Goal: Task Accomplishment & Management: Use online tool/utility

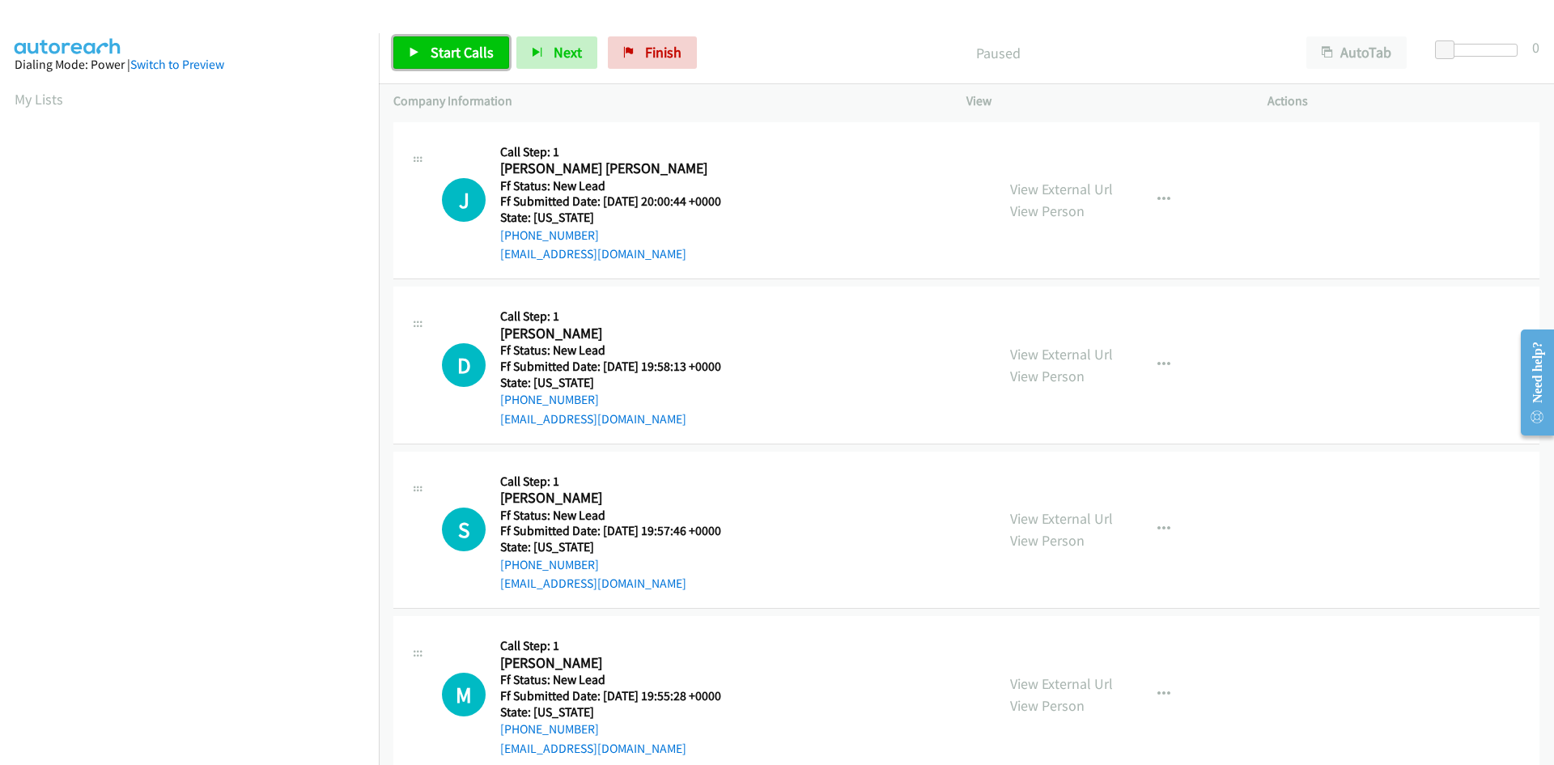
click at [435, 48] on span "Start Calls" at bounding box center [462, 52] width 63 height 19
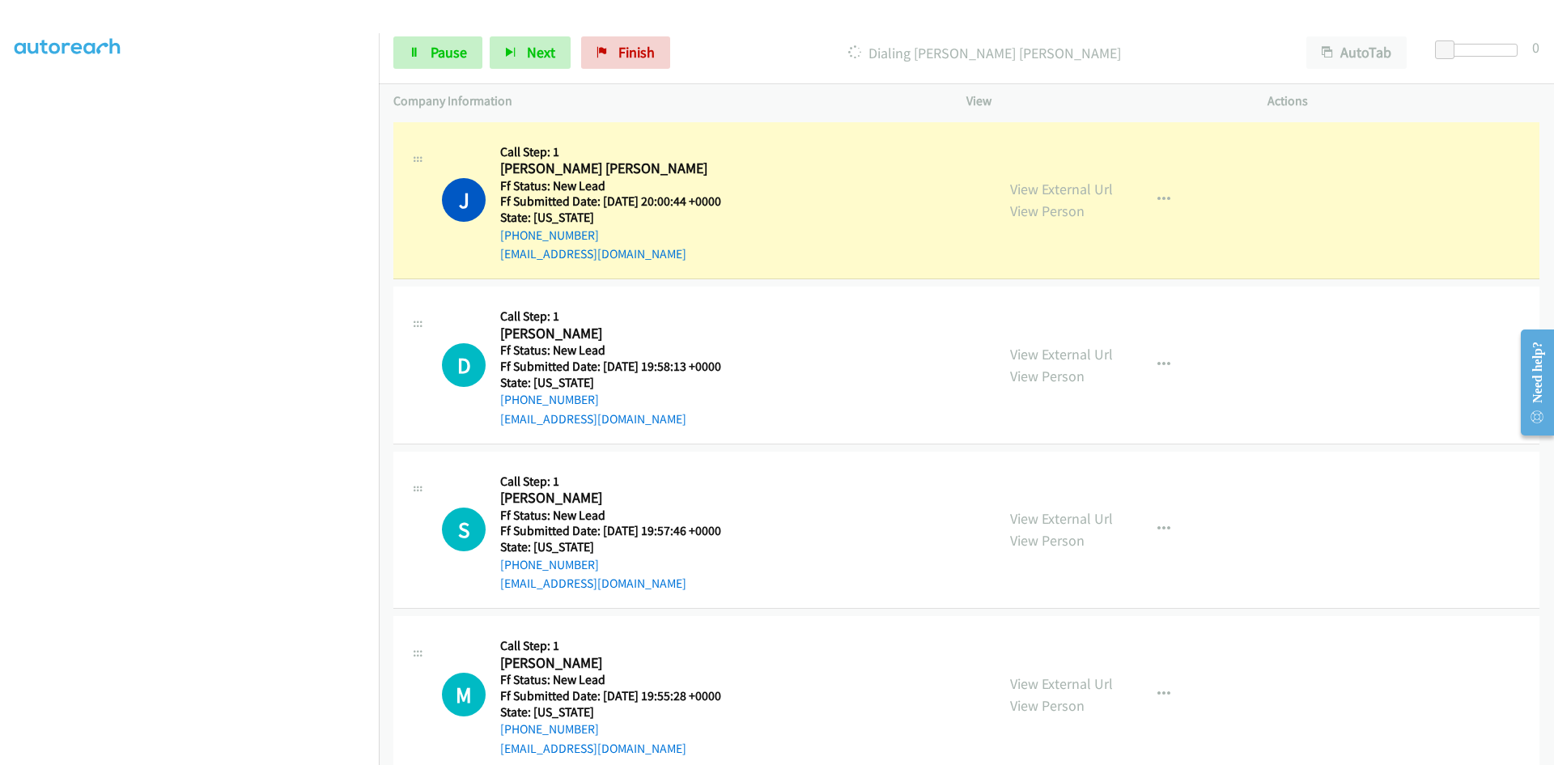
scroll to position [142, 0]
click at [1098, 187] on link "View External Url" at bounding box center [1061, 189] width 103 height 19
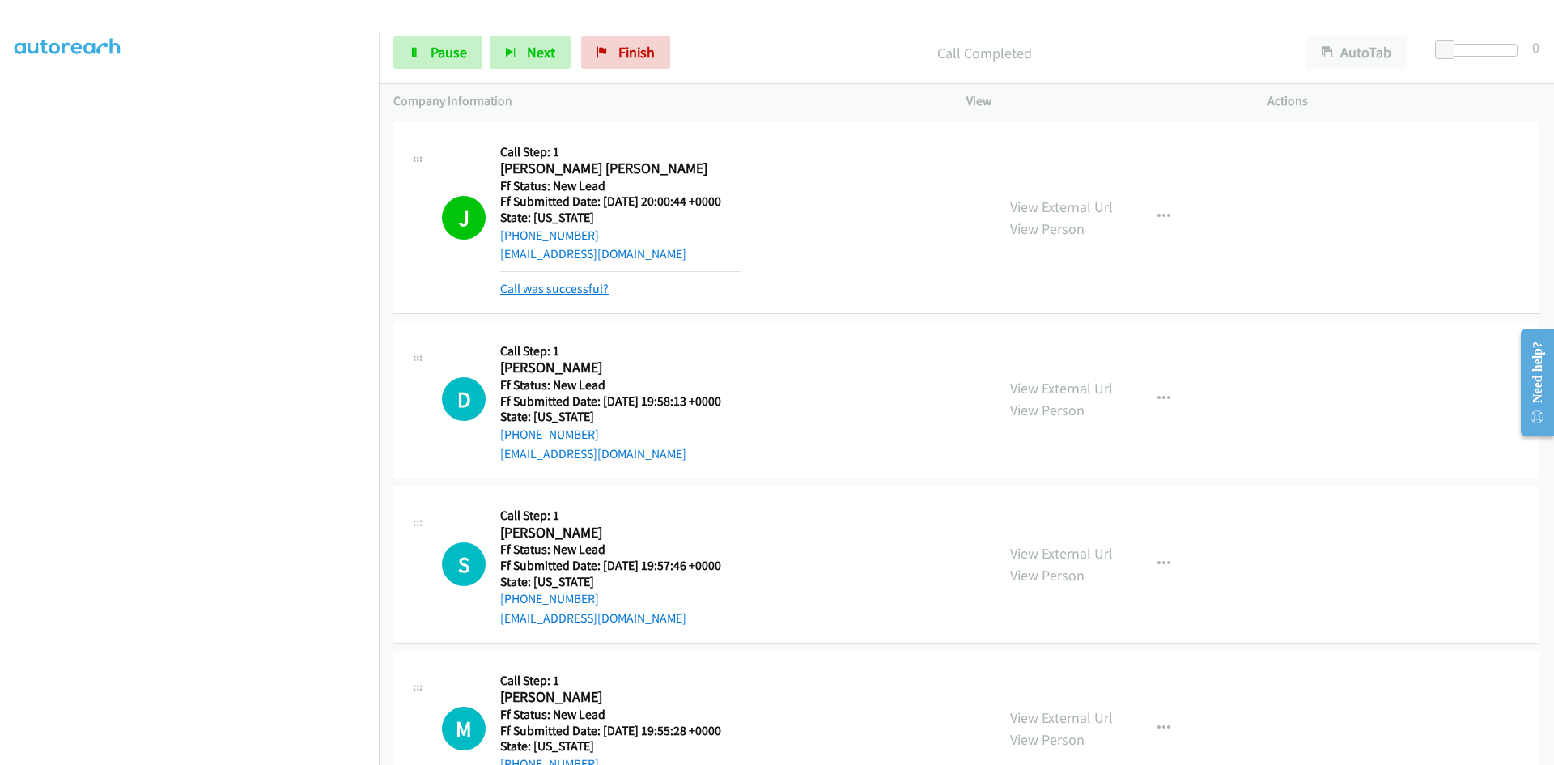
click at [579, 287] on link "Call was successful?" at bounding box center [554, 288] width 108 height 15
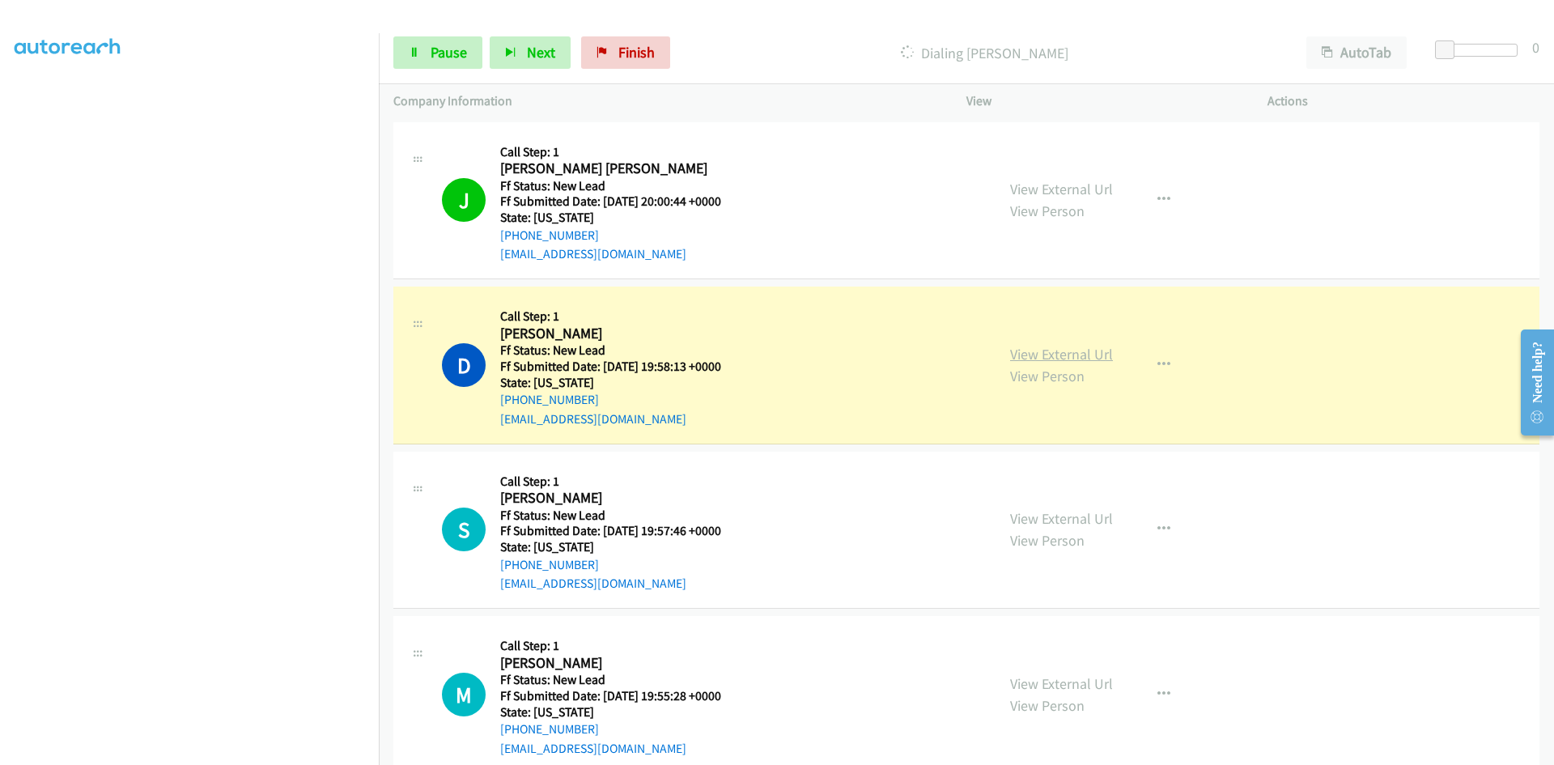
click at [1074, 357] on link "View External Url" at bounding box center [1061, 354] width 103 height 19
click at [458, 49] on span "Pause" at bounding box center [449, 52] width 36 height 19
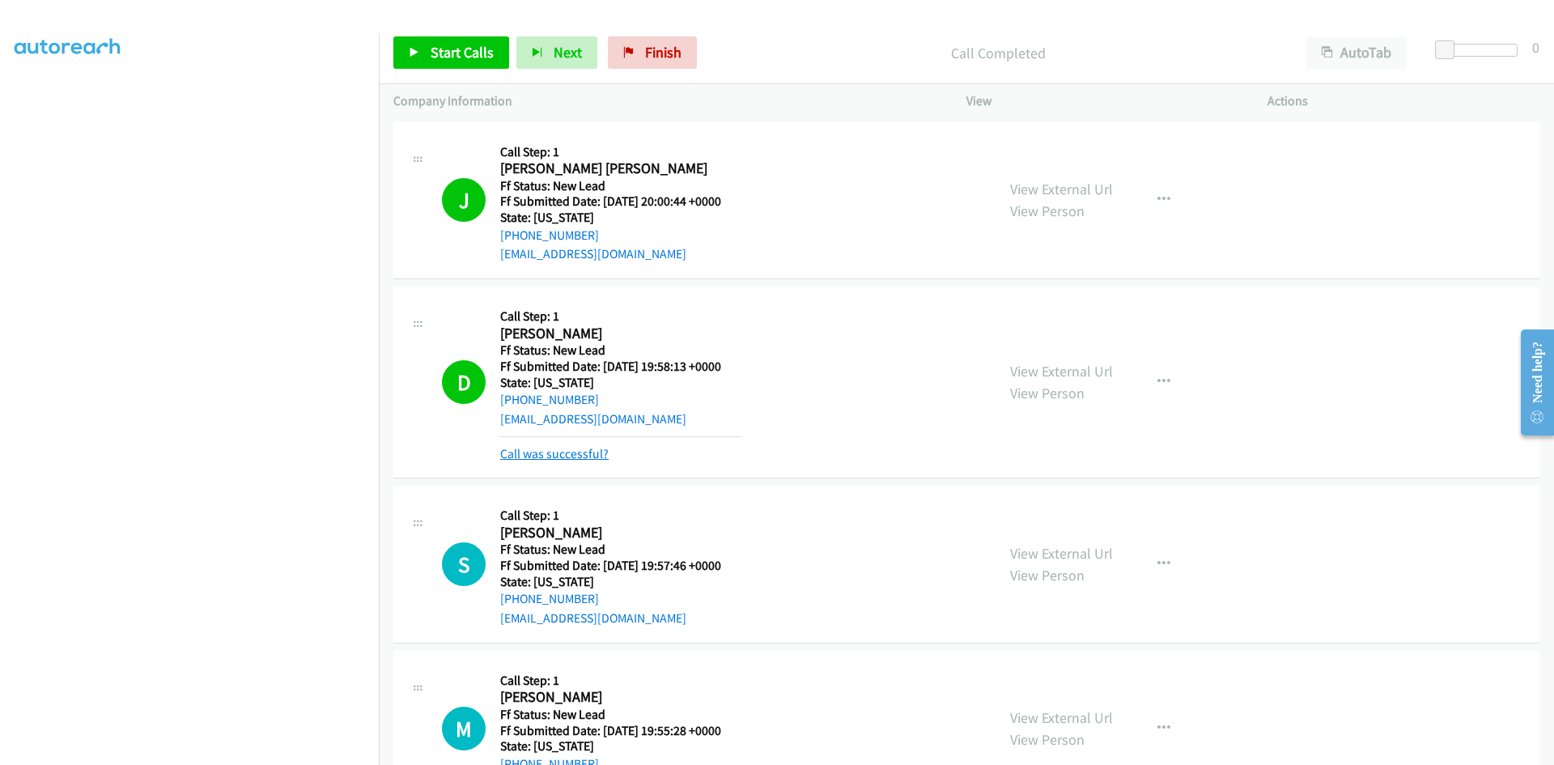
click at [575, 457] on link "Call was successful?" at bounding box center [554, 453] width 108 height 15
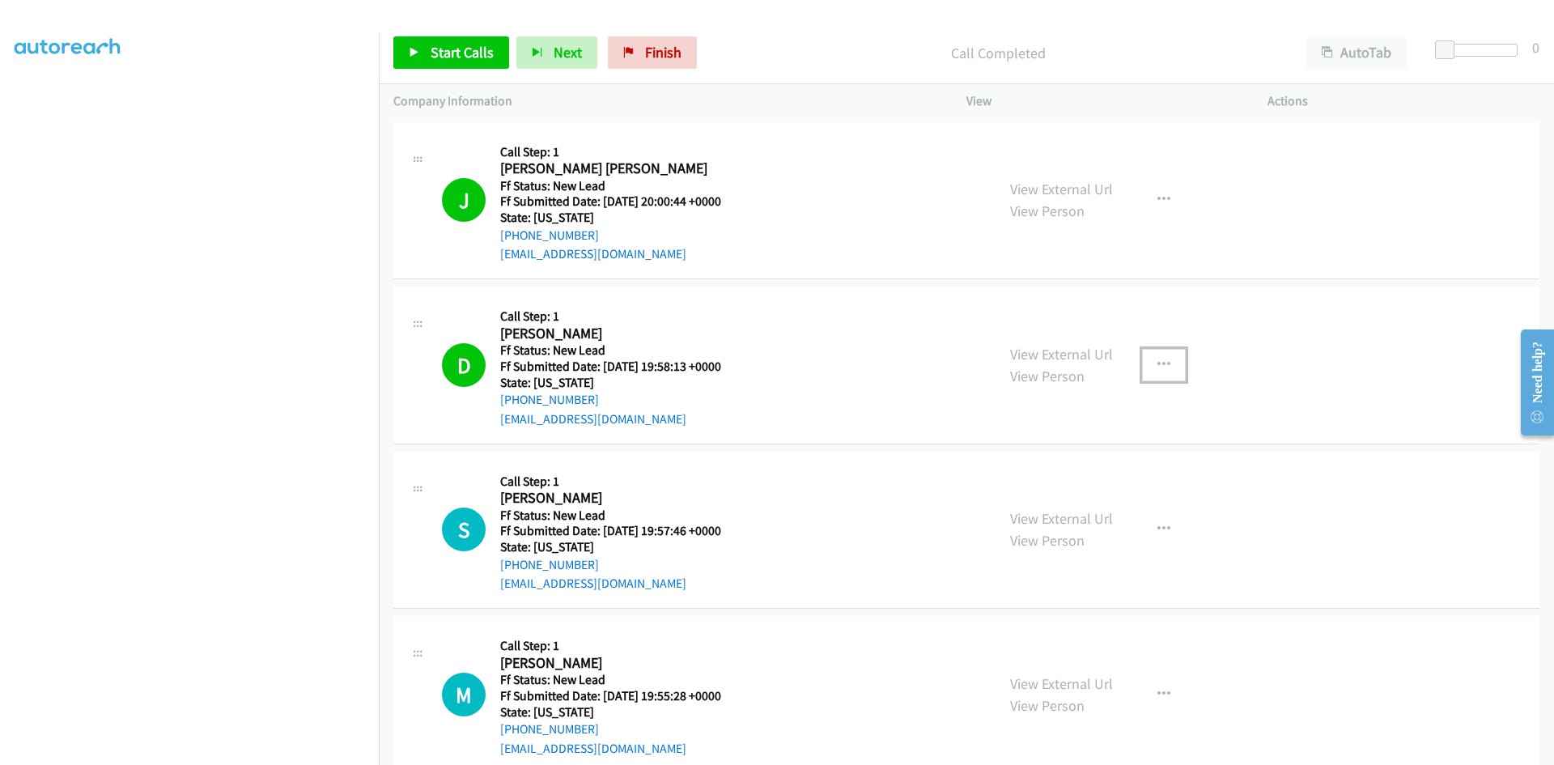
click at [1157, 362] on icon "button" at bounding box center [1163, 365] width 13 height 13
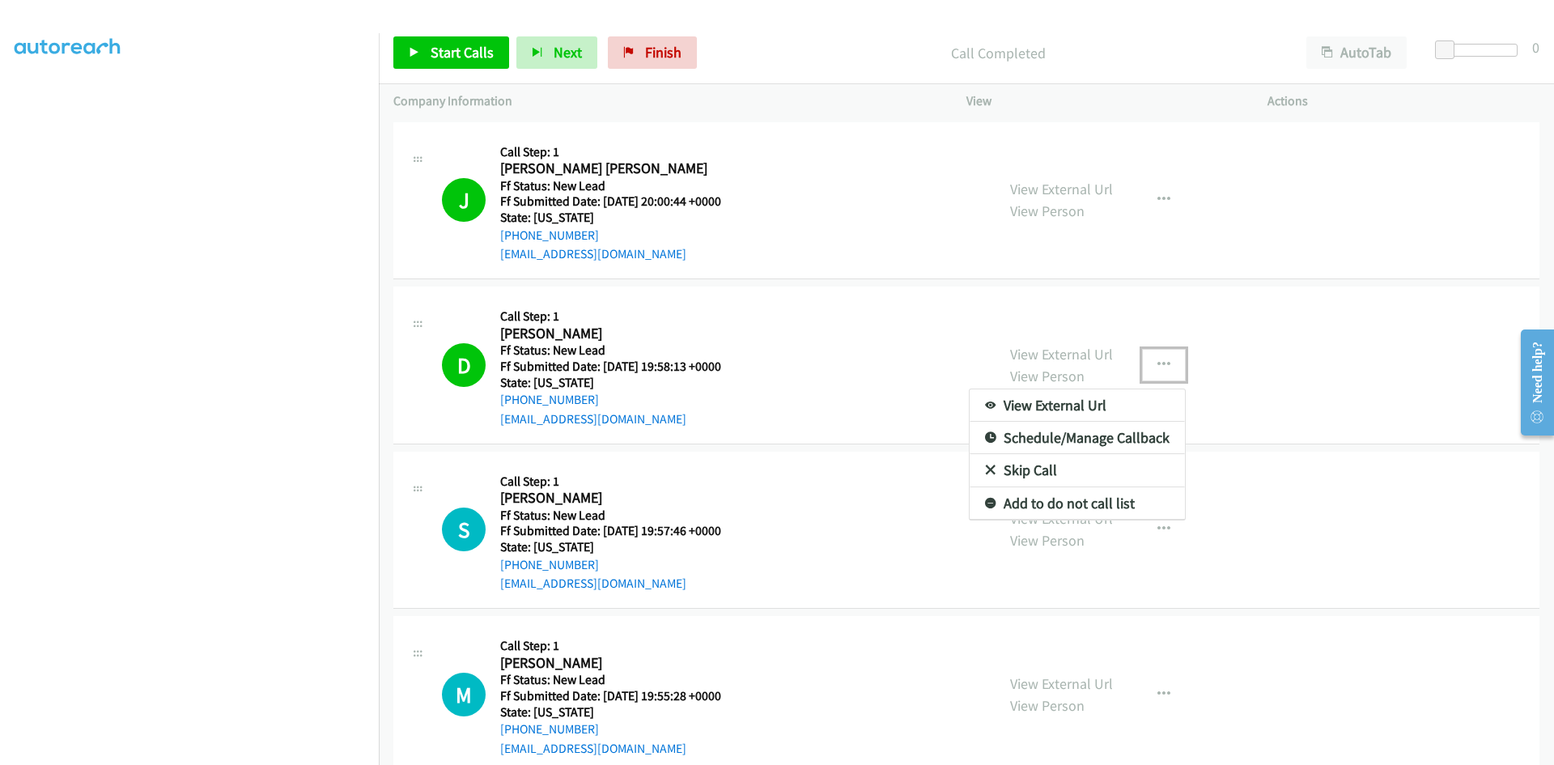
click at [1035, 501] on link "Add to do not call list" at bounding box center [1077, 503] width 215 height 32
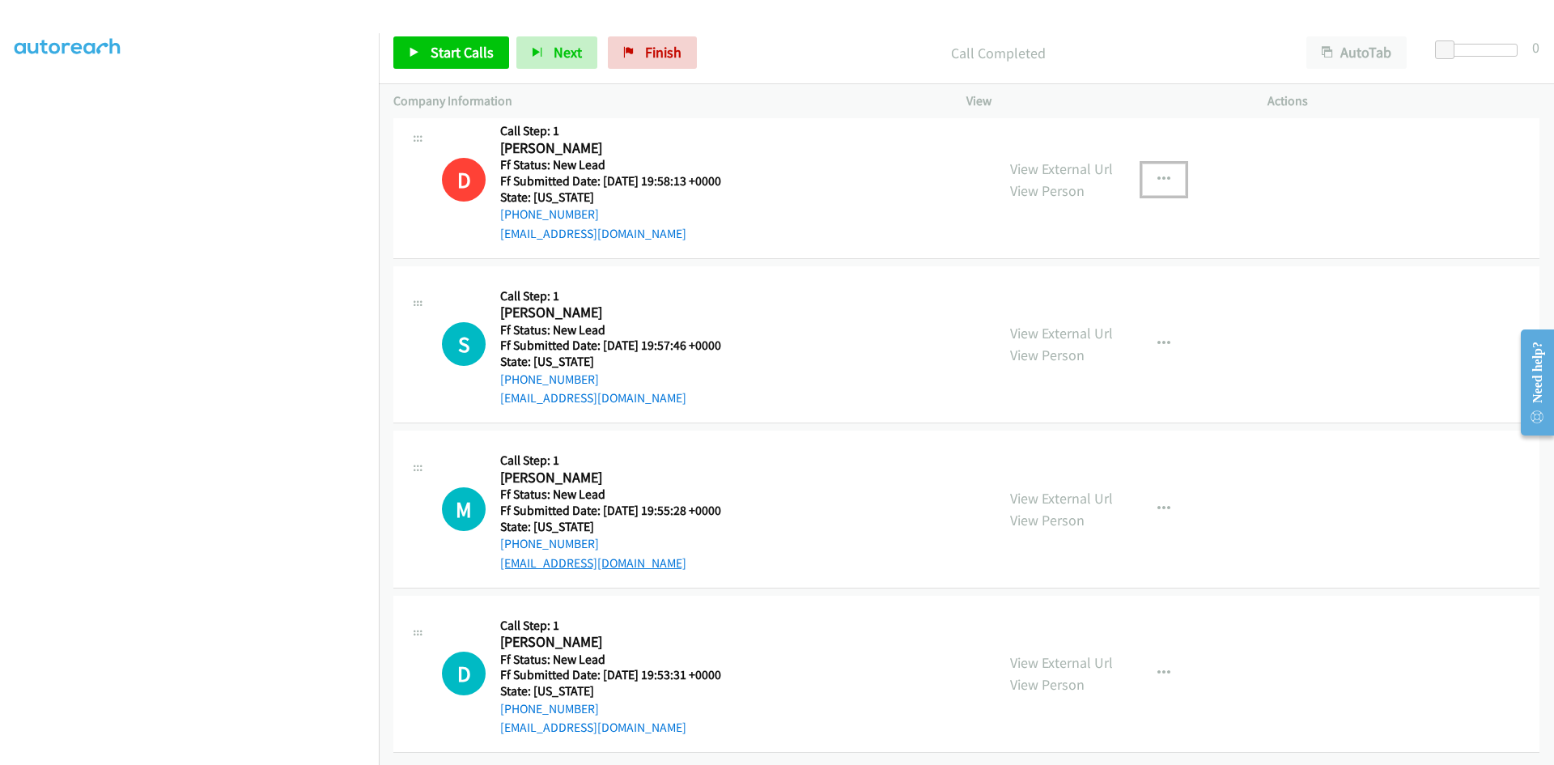
scroll to position [197, 0]
click at [429, 49] on link "Start Calls" at bounding box center [451, 52] width 116 height 32
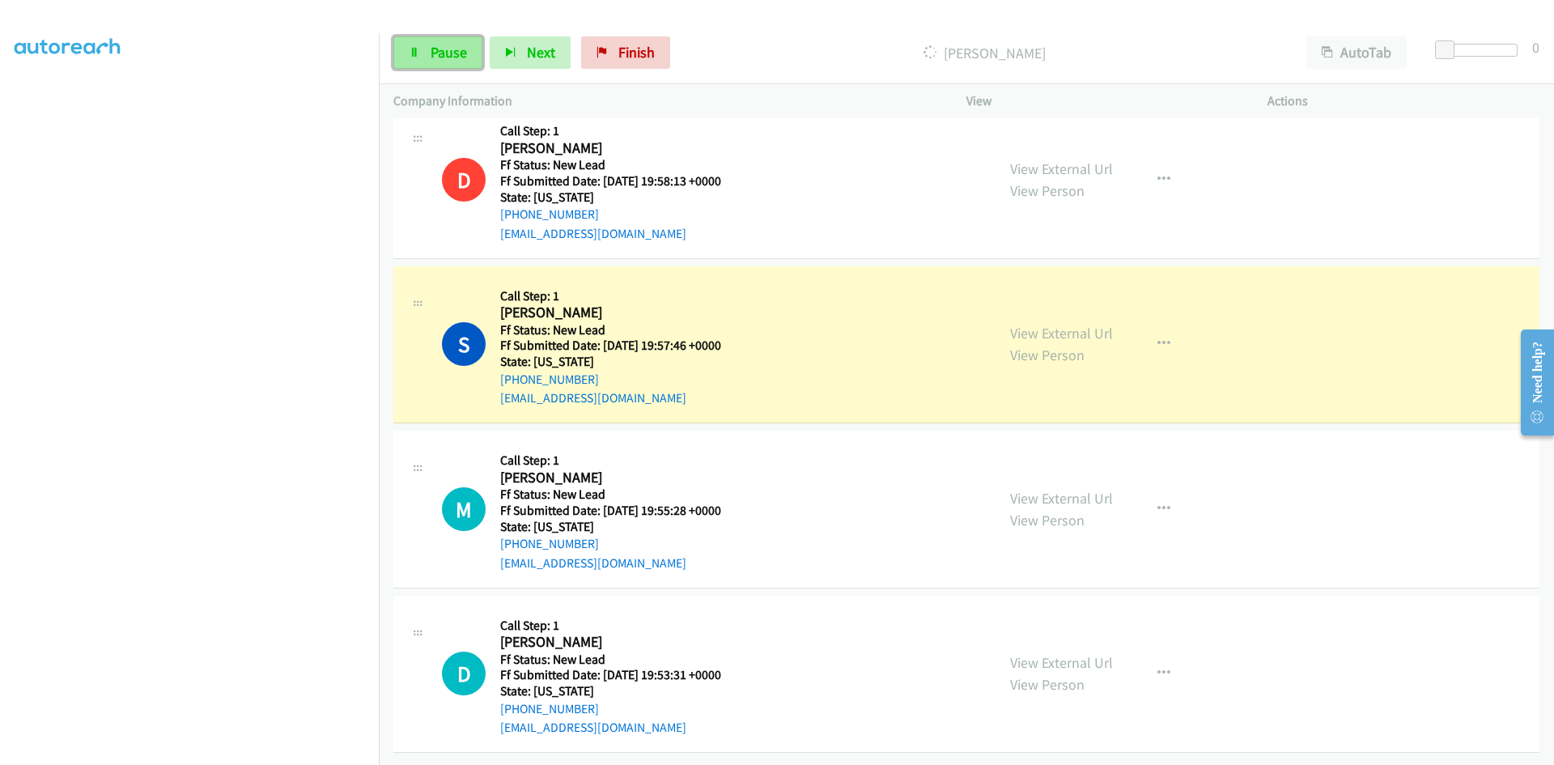
click at [450, 57] on span "Pause" at bounding box center [449, 52] width 36 height 19
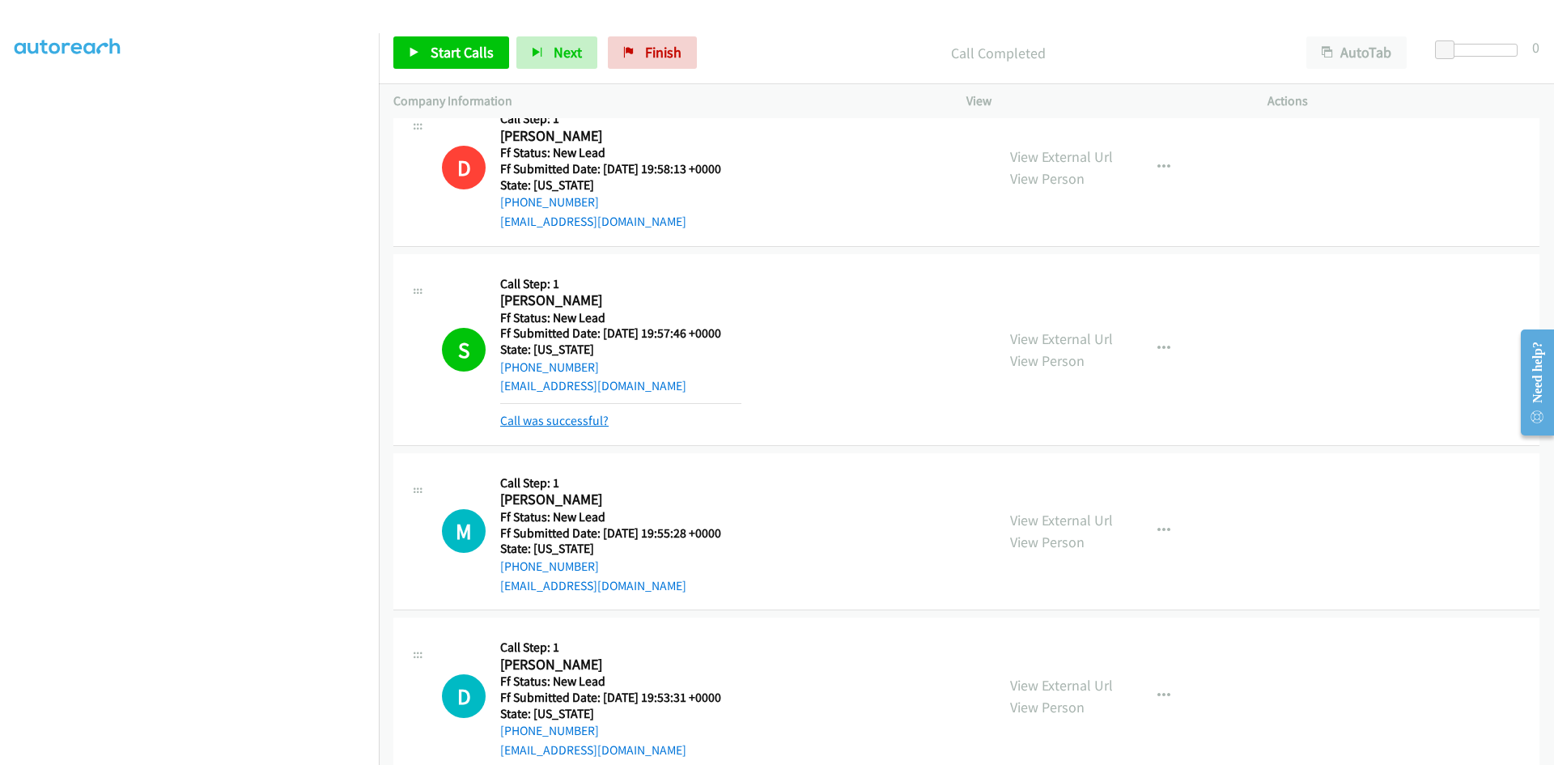
click at [557, 423] on link "Call was successful?" at bounding box center [554, 420] width 108 height 15
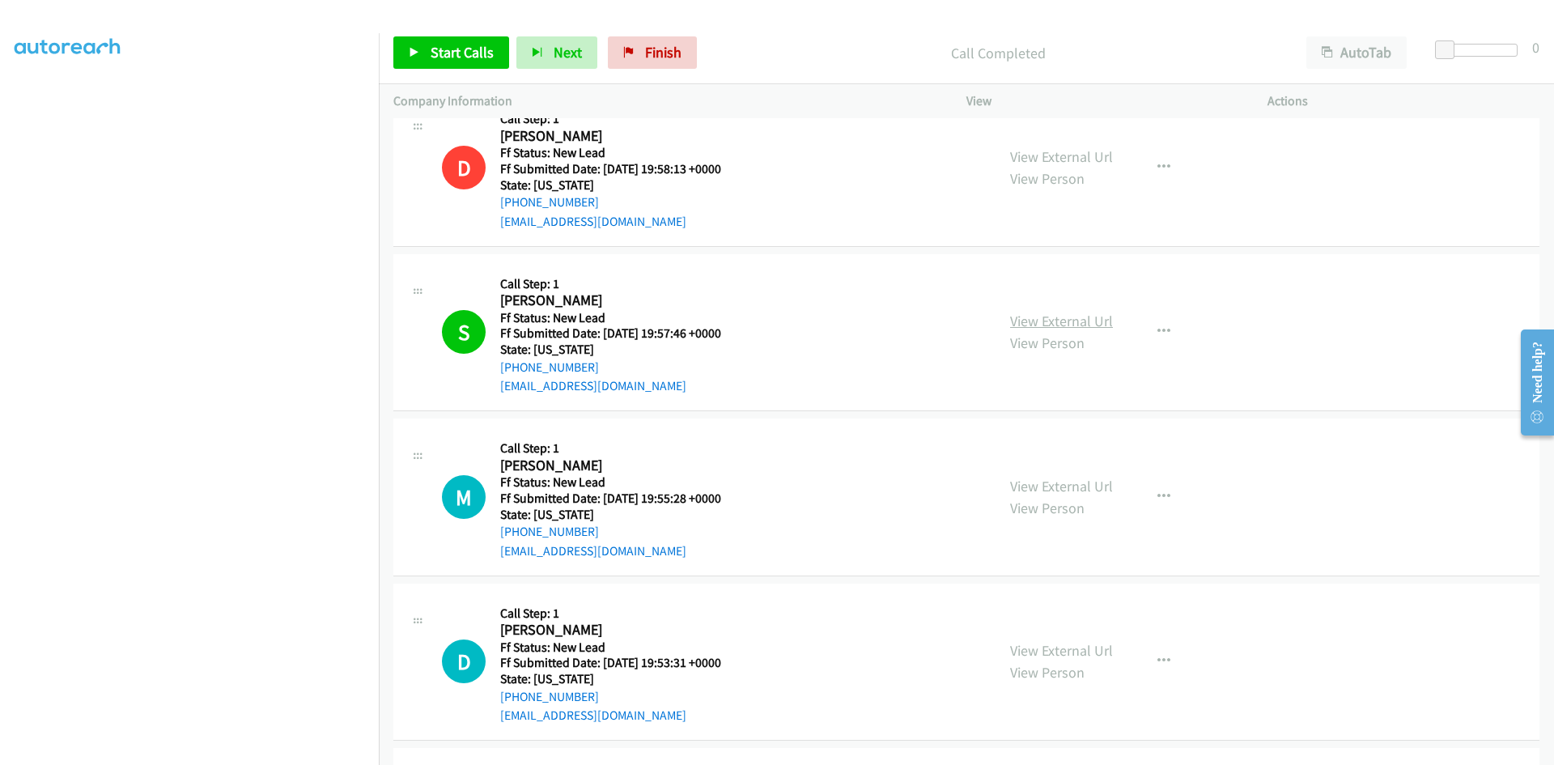
click at [1094, 327] on link "View External Url" at bounding box center [1061, 321] width 103 height 19
click at [455, 48] on span "Start Calls" at bounding box center [462, 52] width 63 height 19
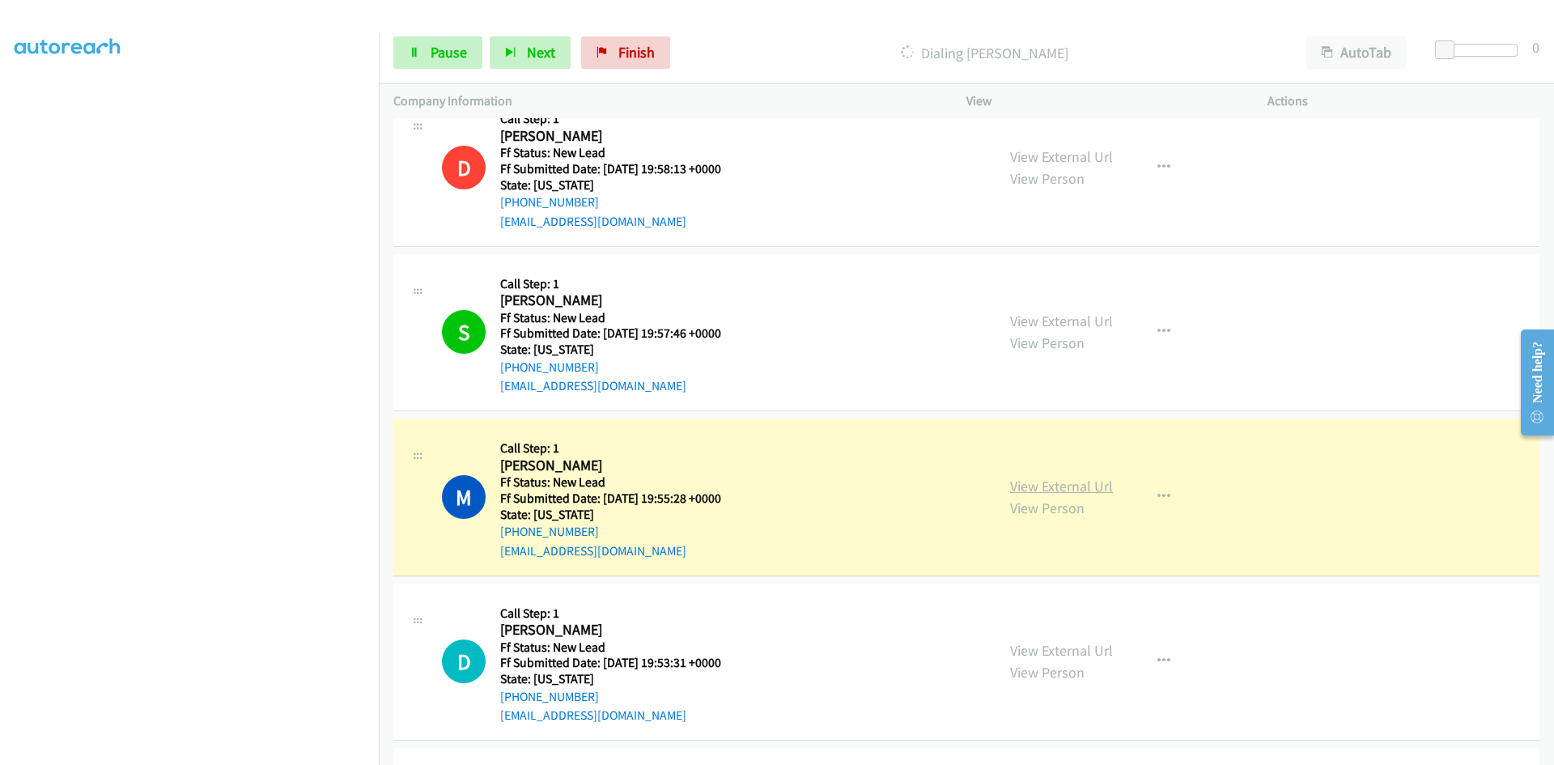
click at [1094, 491] on link "View External Url" at bounding box center [1061, 486] width 103 height 19
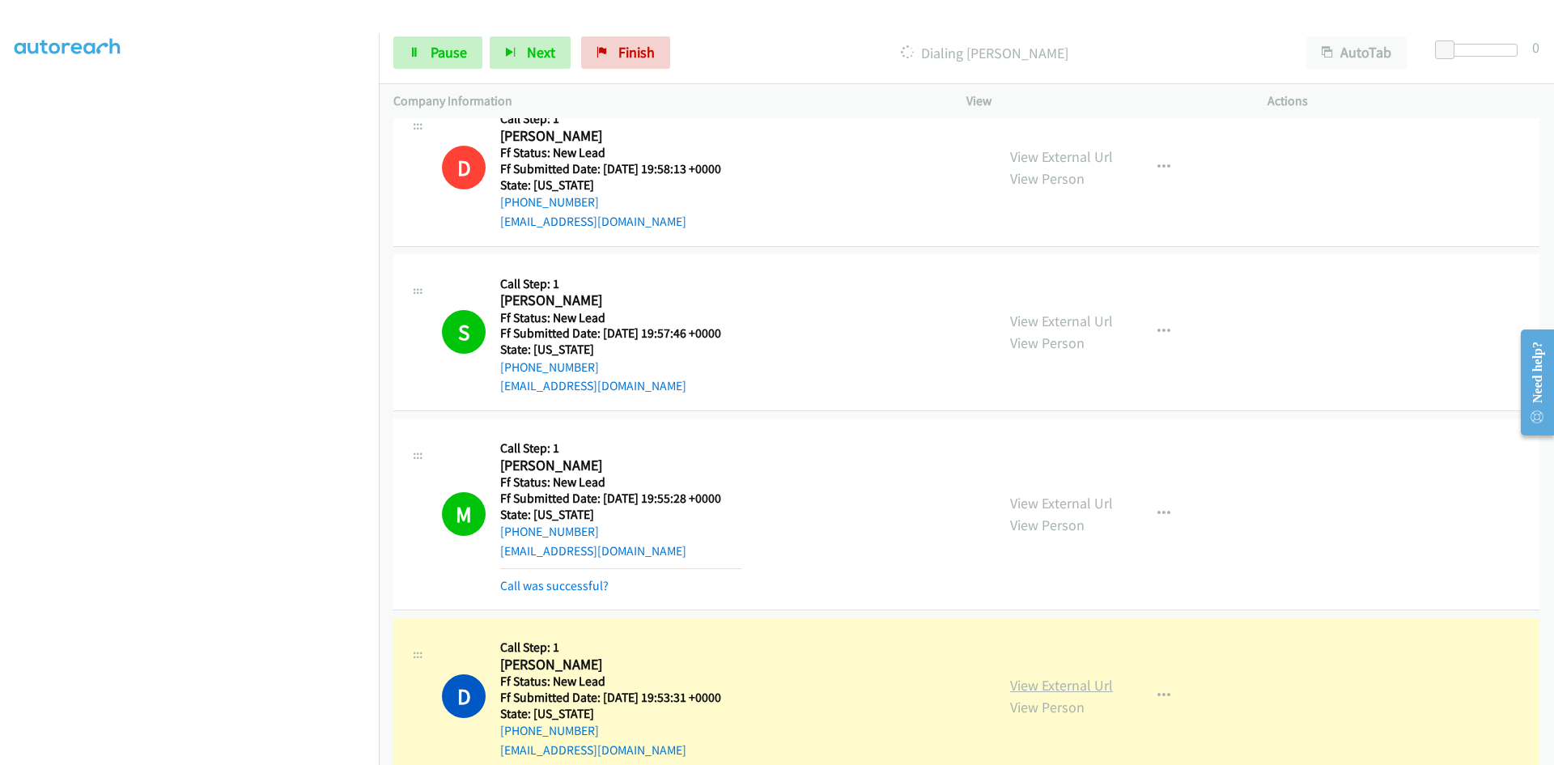
click at [1101, 686] on link "View External Url" at bounding box center [1061, 685] width 103 height 19
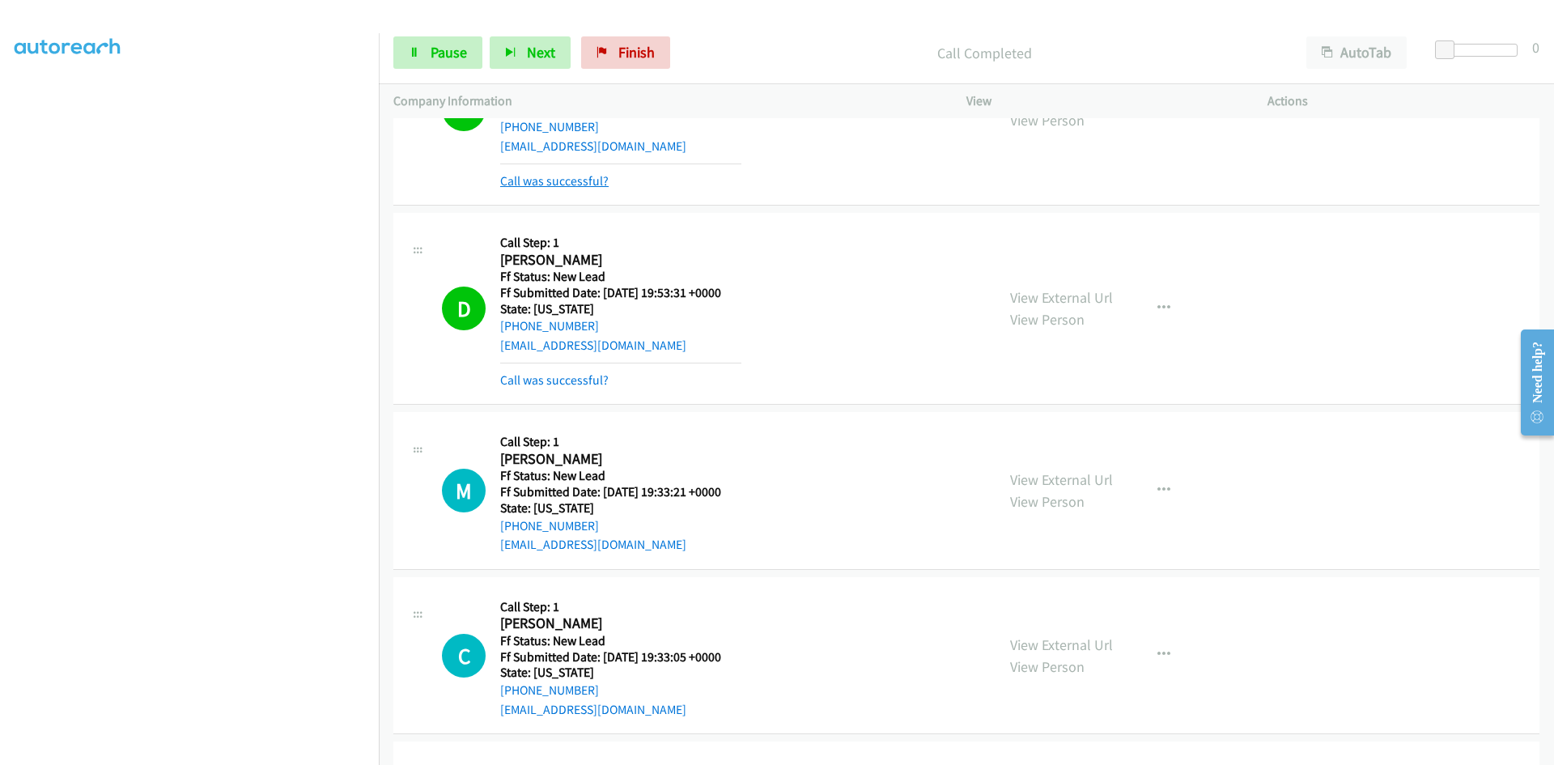
scroll to position [602, 0]
click at [542, 384] on link "Call was successful?" at bounding box center [554, 379] width 108 height 15
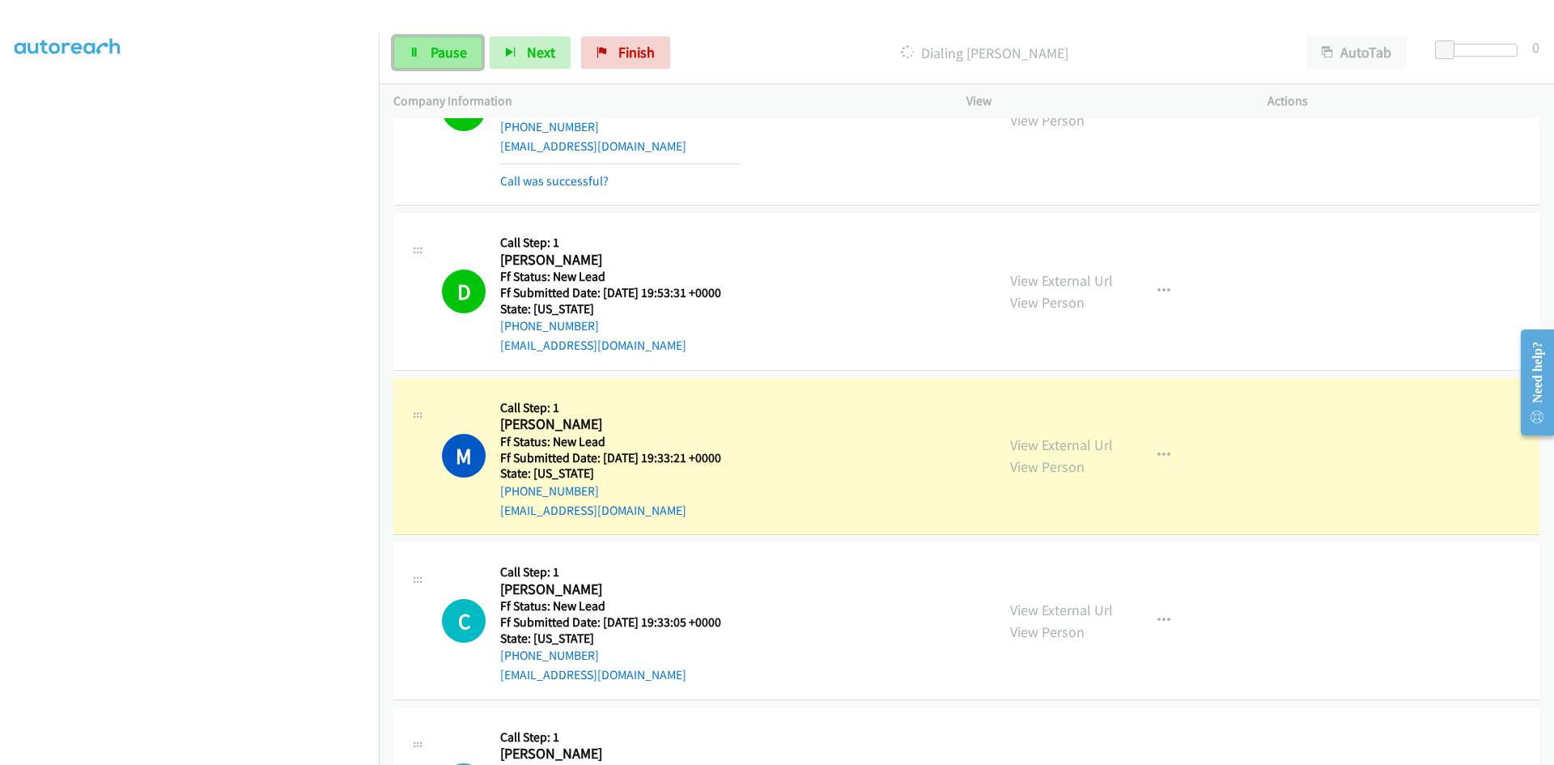
click at [452, 49] on span "Pause" at bounding box center [449, 52] width 36 height 19
click at [1054, 452] on link "View External Url" at bounding box center [1061, 444] width 103 height 19
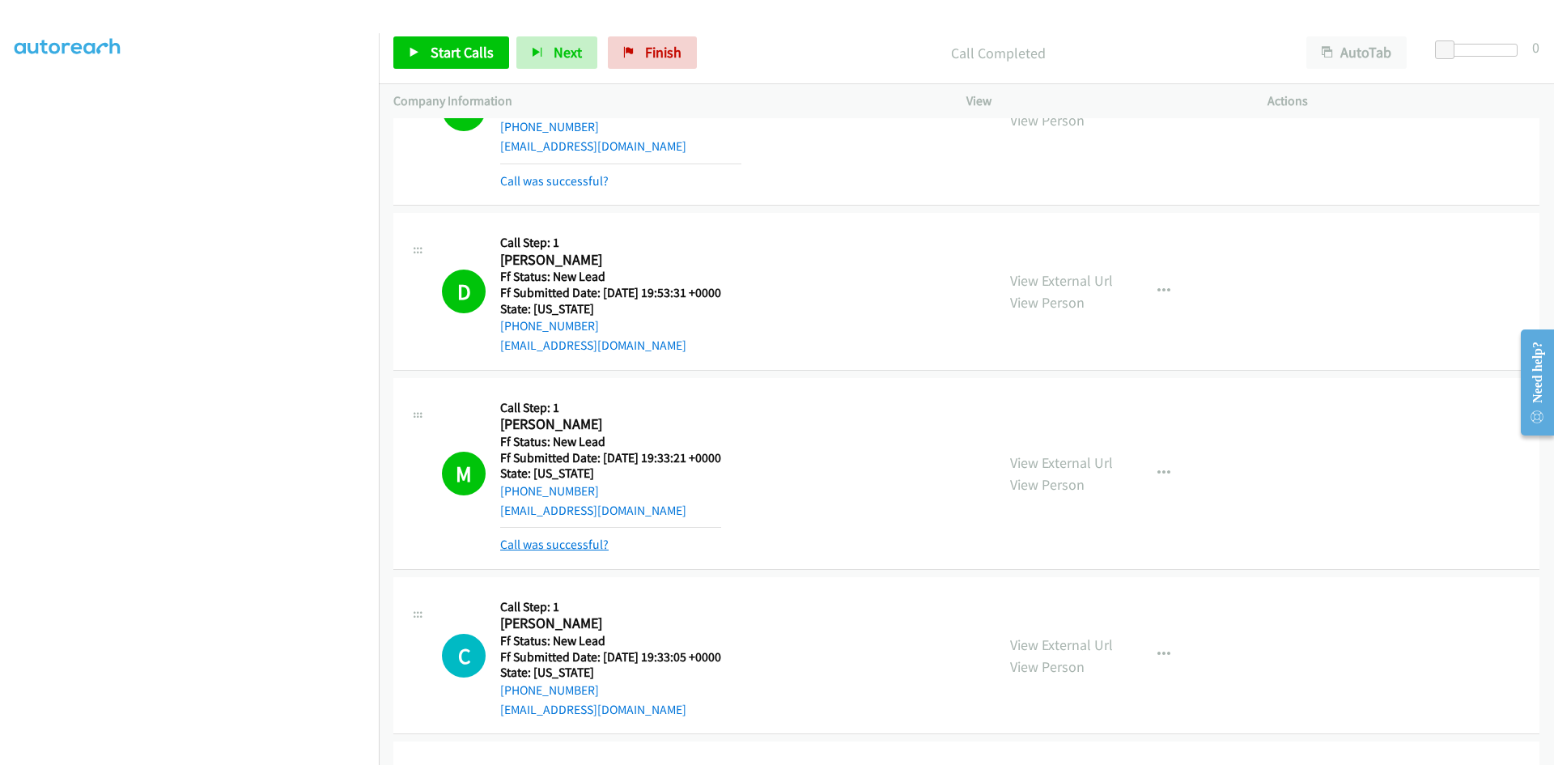
click at [584, 544] on link "Call was successful?" at bounding box center [554, 544] width 108 height 15
